Goal: Transaction & Acquisition: Purchase product/service

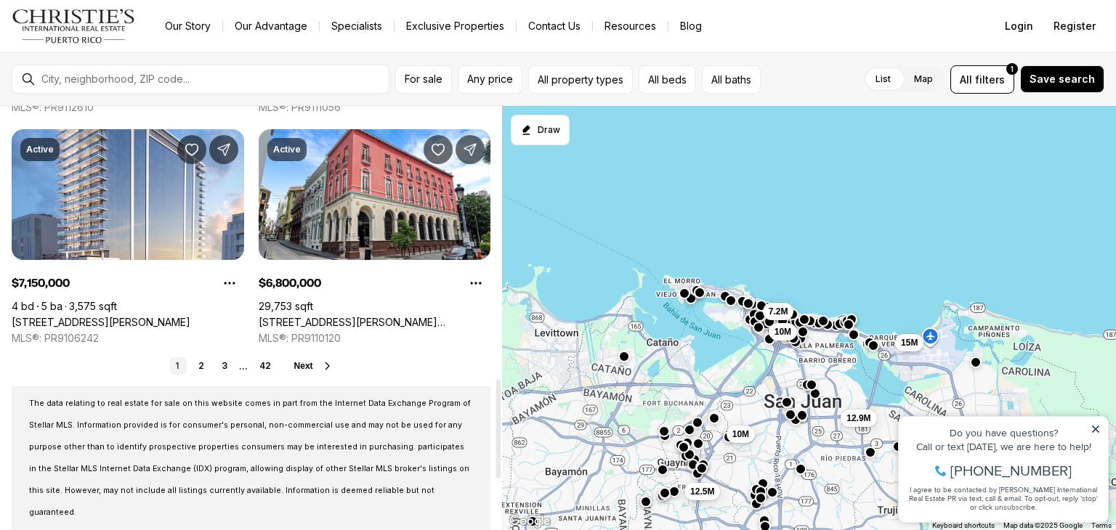
scroll to position [1172, 0]
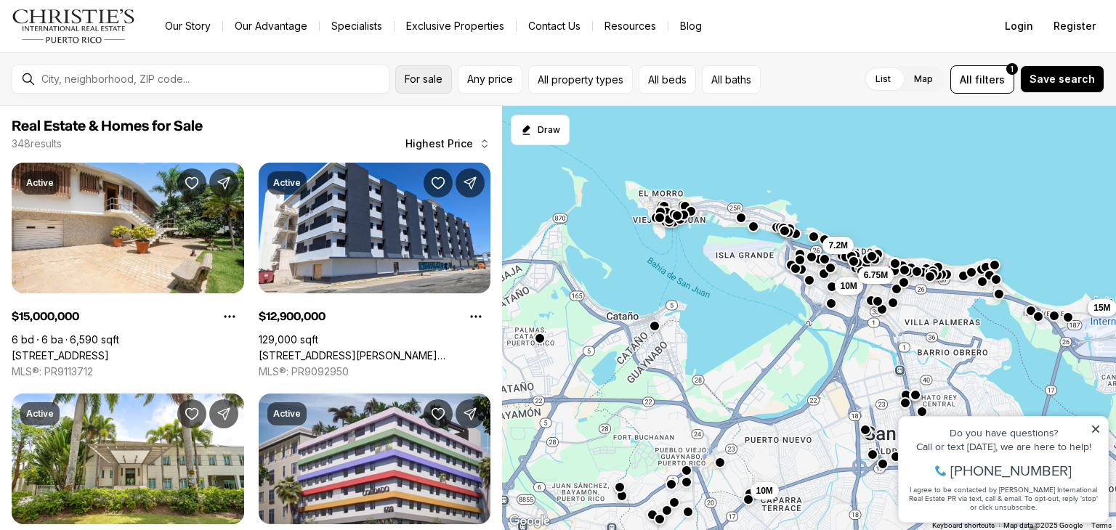
click at [415, 76] on span "For sale" at bounding box center [424, 79] width 38 height 12
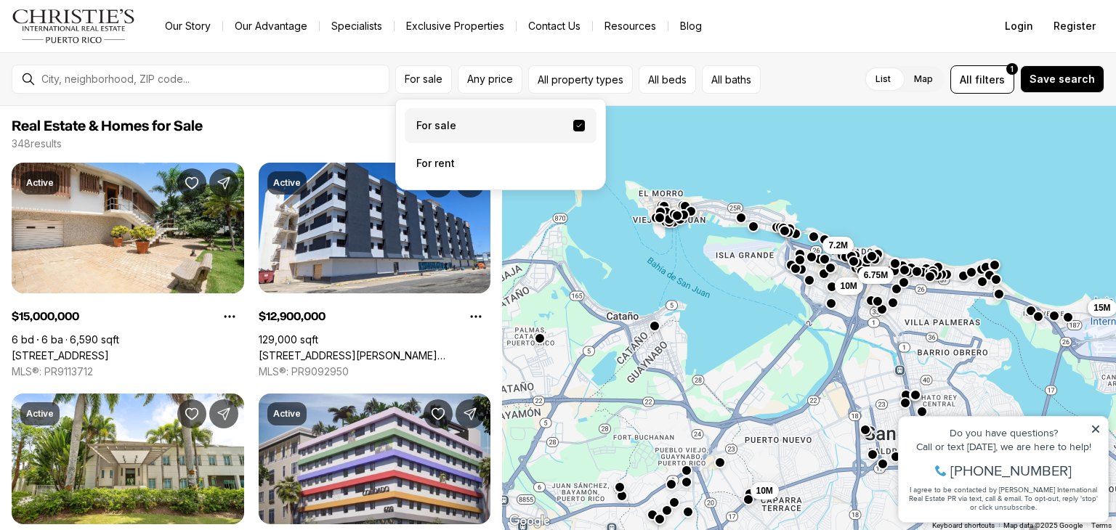
click at [421, 123] on label "For sale" at bounding box center [501, 125] width 192 height 35
click at [573, 123] on button "For sale" at bounding box center [579, 126] width 12 height 12
click at [490, 121] on label "For sale" at bounding box center [501, 125] width 192 height 35
click at [573, 121] on button "For sale" at bounding box center [579, 126] width 12 height 12
click at [1060, 82] on span "Save search" at bounding box center [1061, 79] width 65 height 12
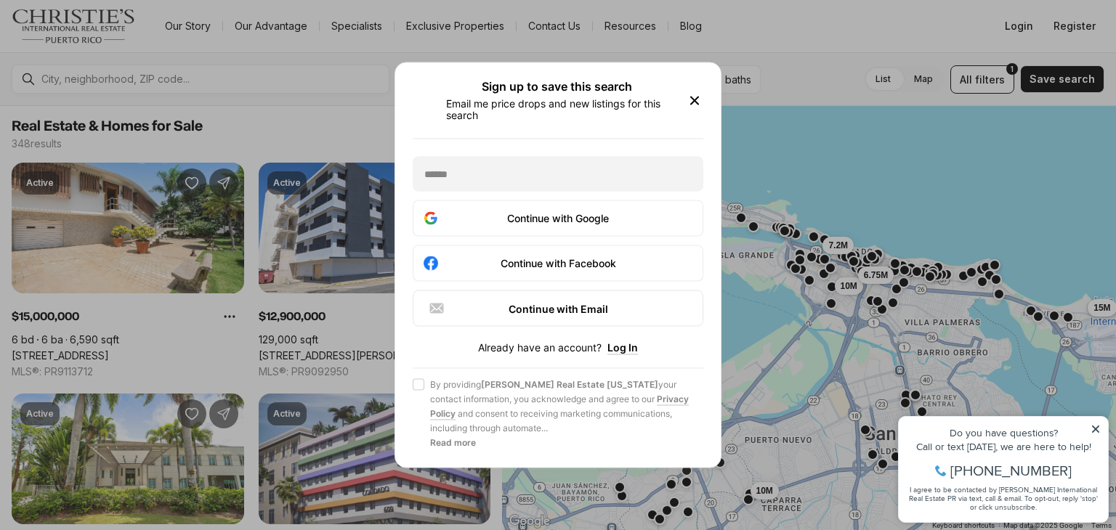
click at [691, 102] on icon "button" at bounding box center [694, 100] width 17 height 17
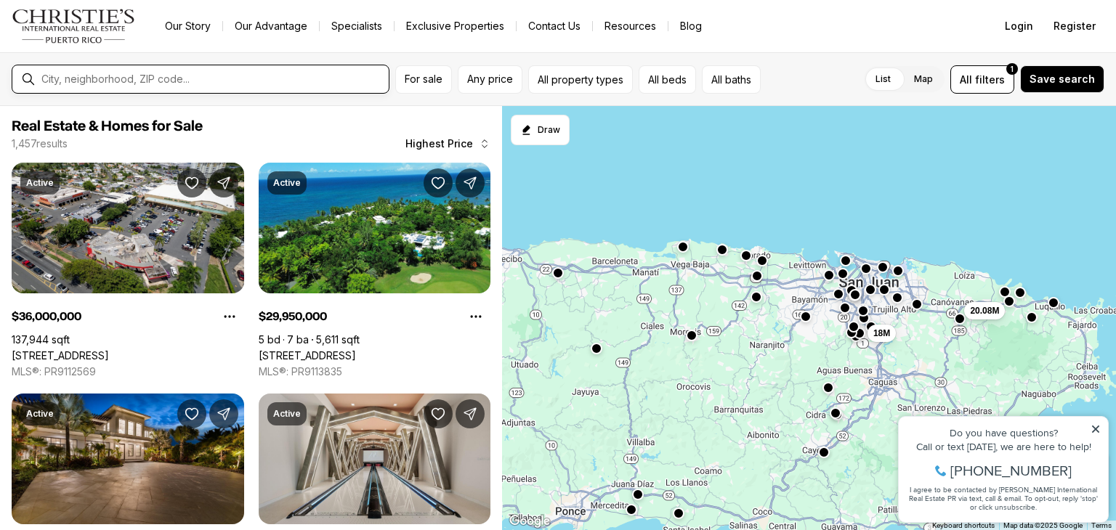
click at [194, 82] on input "text" at bounding box center [211, 79] width 341 height 12
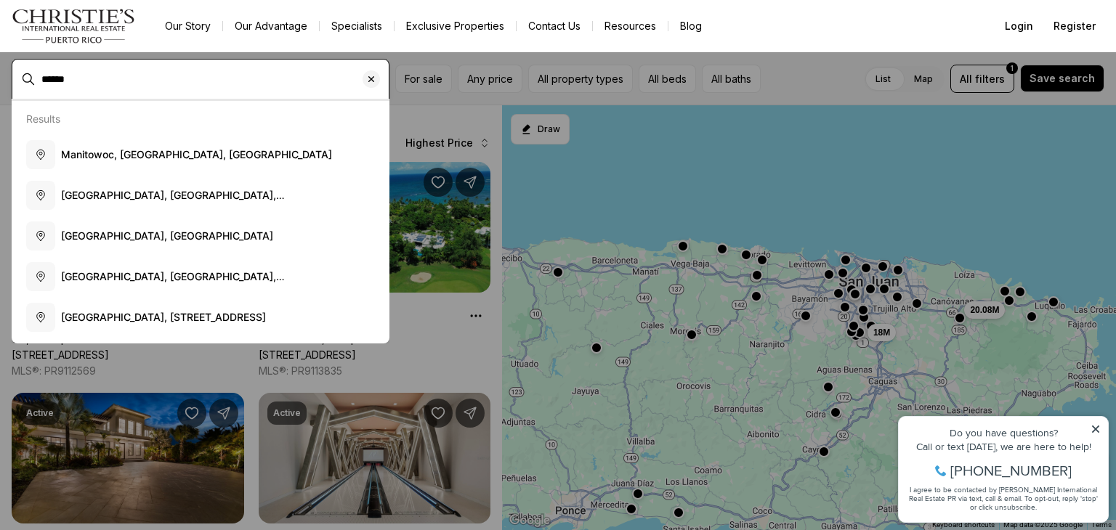
type input "******"
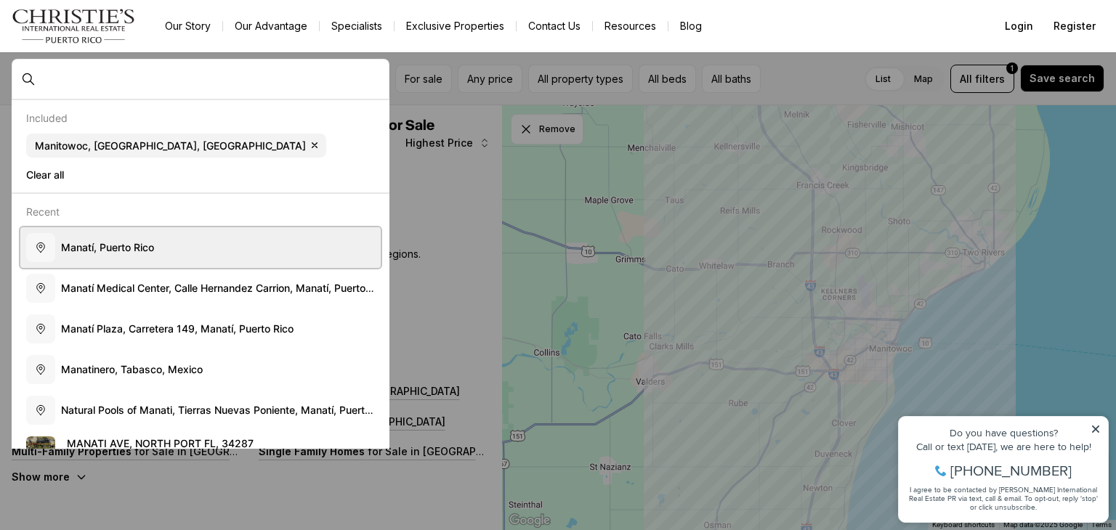
click at [147, 241] on span "M a n a t í , P u e r t o R i c o" at bounding box center [107, 247] width 93 height 12
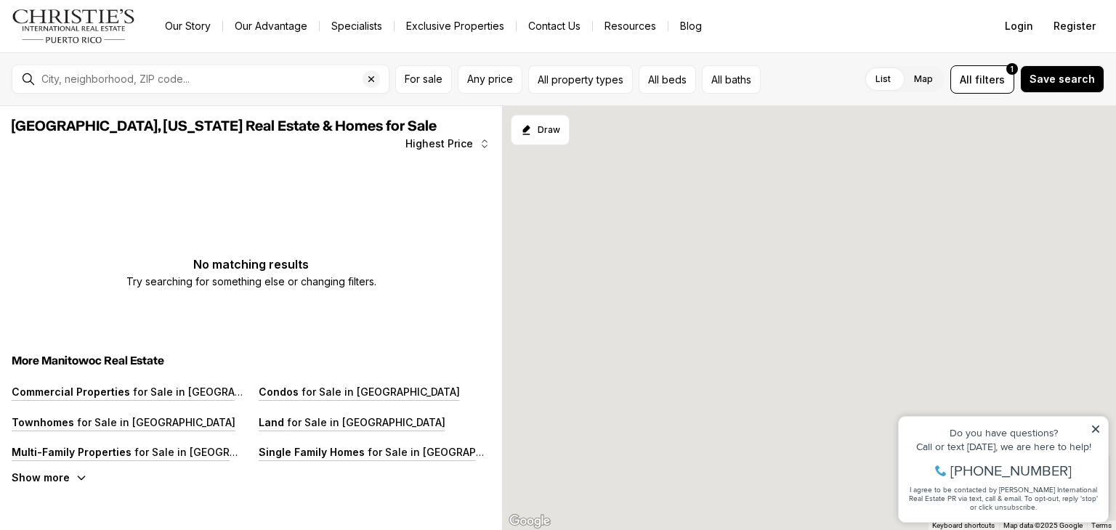
type input "**********"
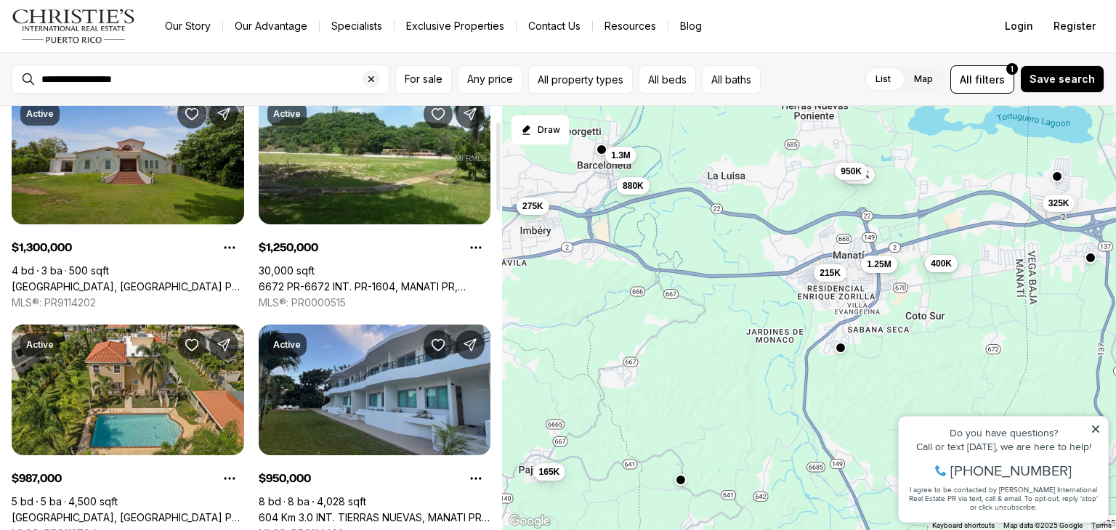
scroll to position [73, 0]
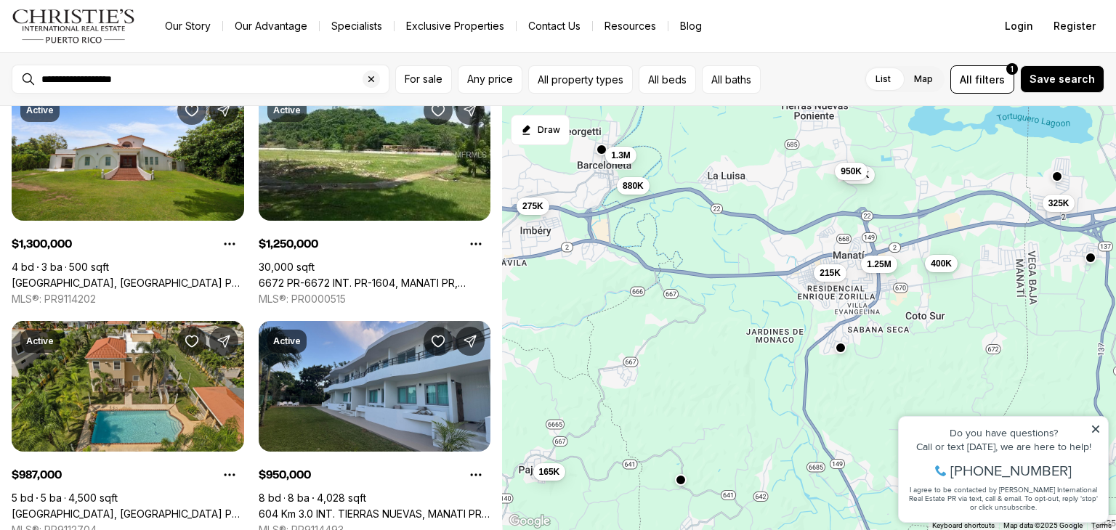
click at [604, 268] on div "1.3M 1.25M 987K 950K 880K 425K 400K 359K 325K 275K 215K 165K" at bounding box center [809, 318] width 614 height 425
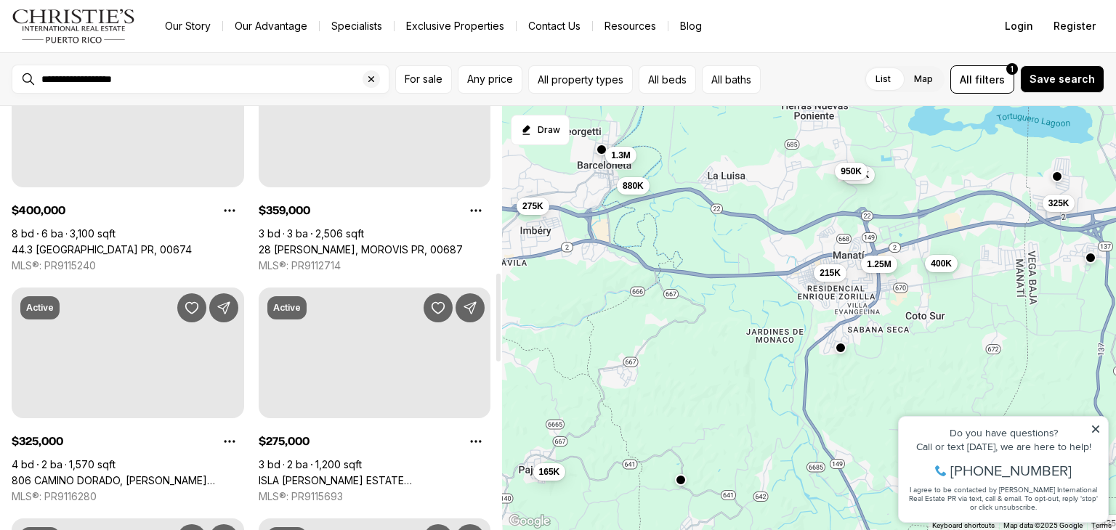
scroll to position [872, 0]
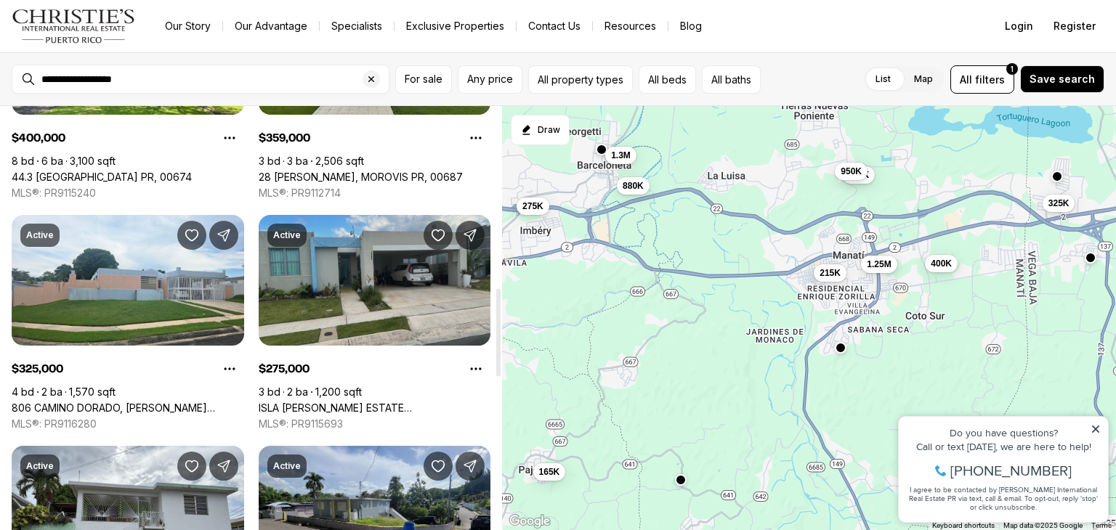
click at [438, 402] on link "ISLA [PERSON_NAME] ESTATE [STREET_ADDRESS]" at bounding box center [375, 408] width 232 height 13
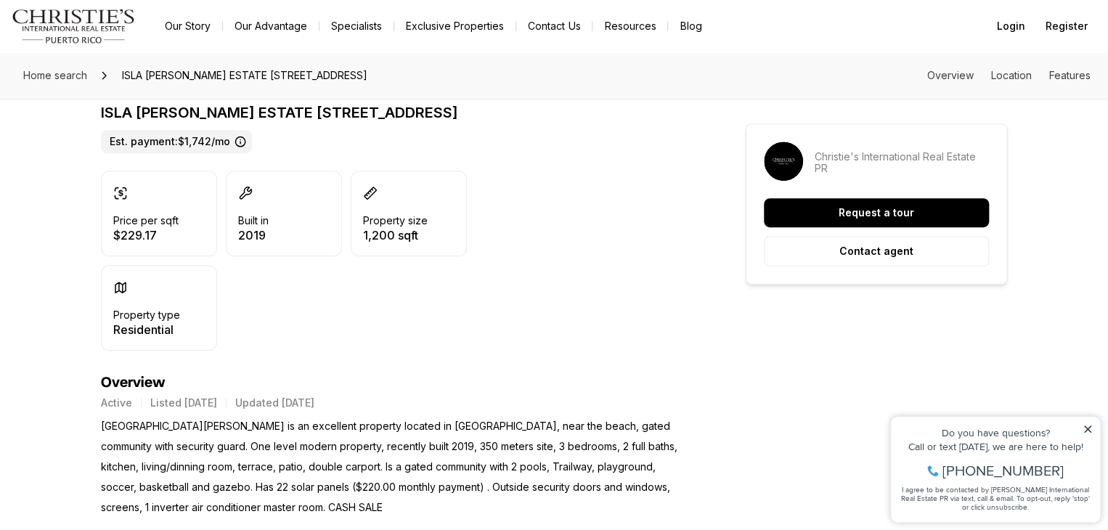
scroll to position [363, 0]
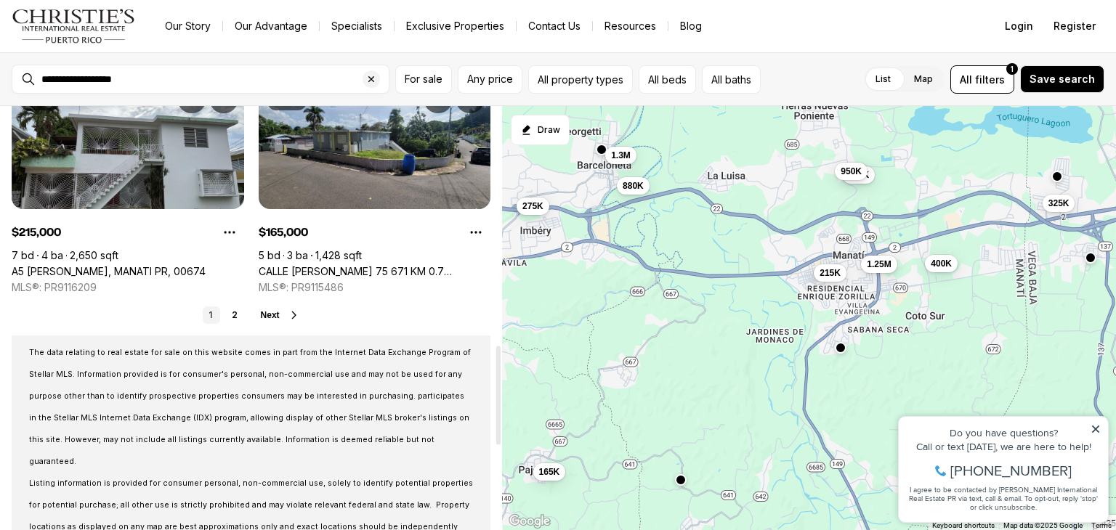
scroll to position [1027, 0]
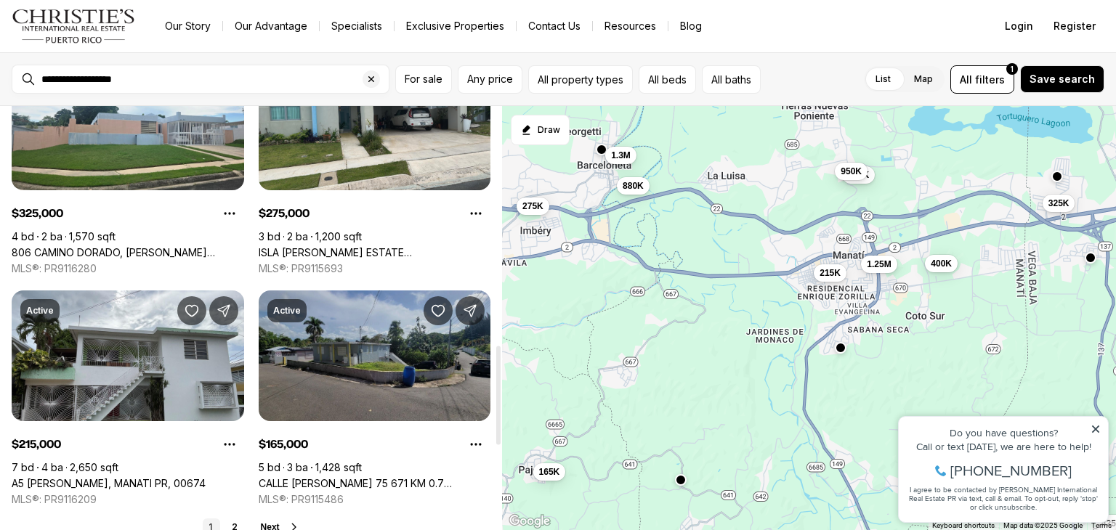
click at [373, 477] on link "CALLE [PERSON_NAME] 75 671 KM 0.7 PAJONAL, [US_STATE][GEOGRAPHIC_DATA], 00650" at bounding box center [375, 483] width 232 height 13
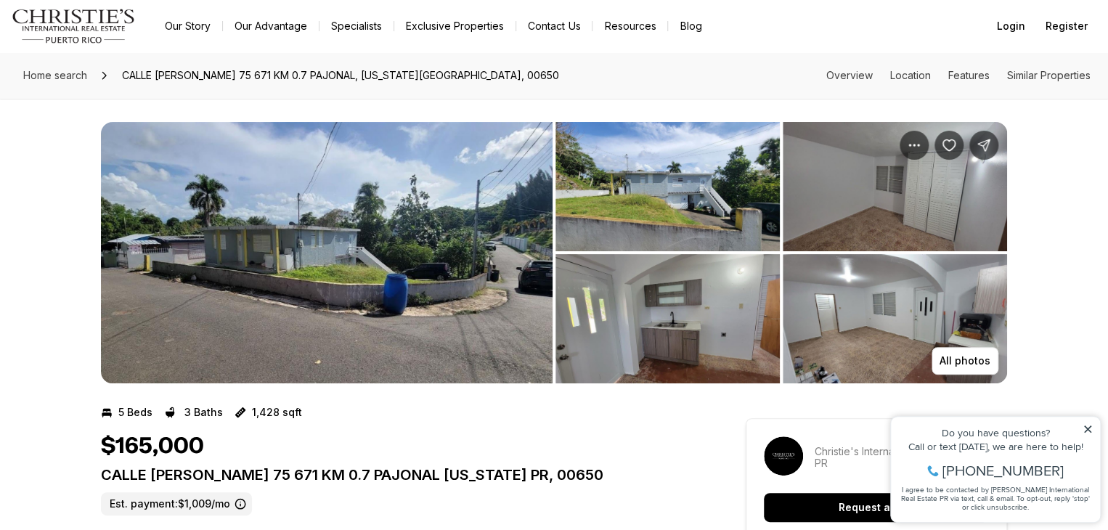
drag, startPoint x: 596, startPoint y: 272, endPoint x: 296, endPoint y: 258, distance: 301.0
click at [296, 258] on ul "Listing Photos" at bounding box center [554, 252] width 906 height 261
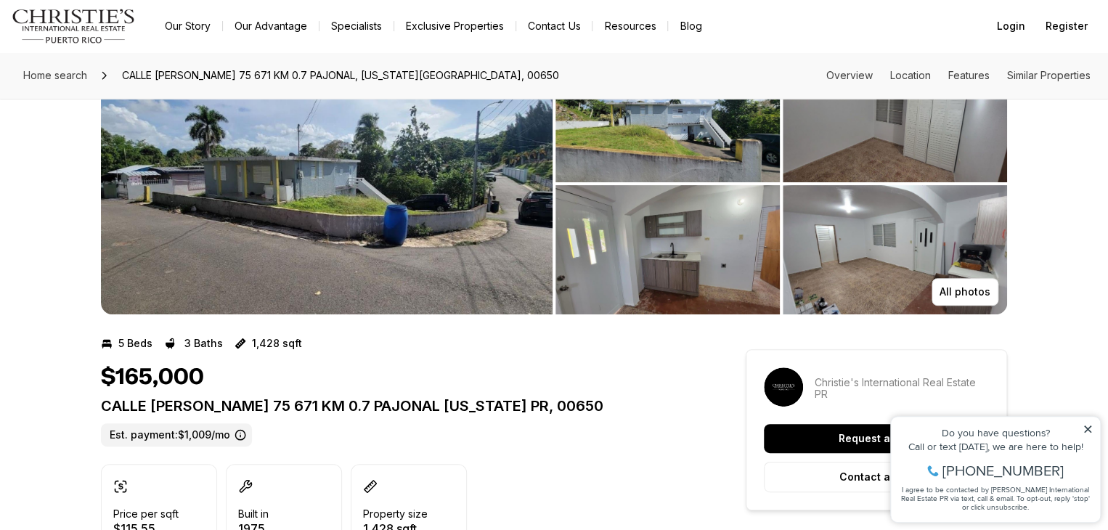
scroll to position [73, 0]
